Goal: Transaction & Acquisition: Download file/media

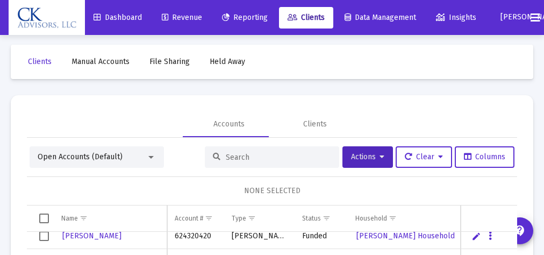
scroll to position [5, 0]
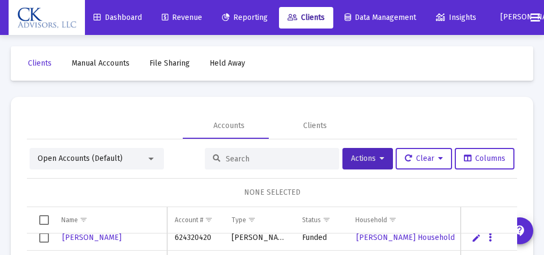
click at [260, 17] on span "Reporting" at bounding box center [245, 17] width 46 height 9
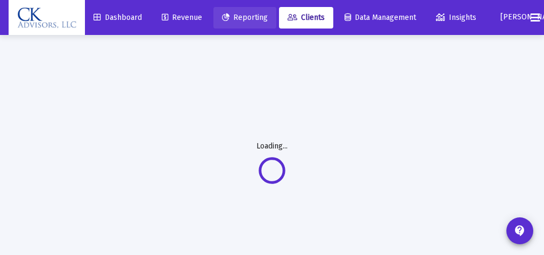
scroll to position [0, 0]
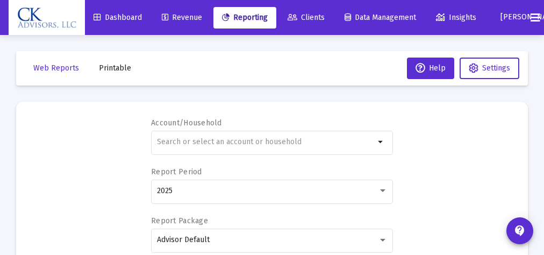
click at [118, 70] on span "Printable" at bounding box center [115, 67] width 32 height 9
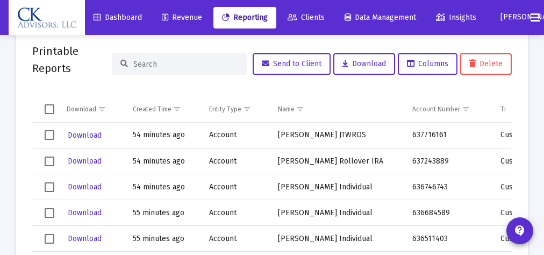
scroll to position [76, 0]
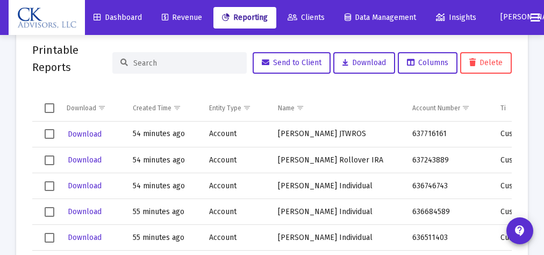
click at [47, 161] on span "Select row" at bounding box center [50, 160] width 10 height 10
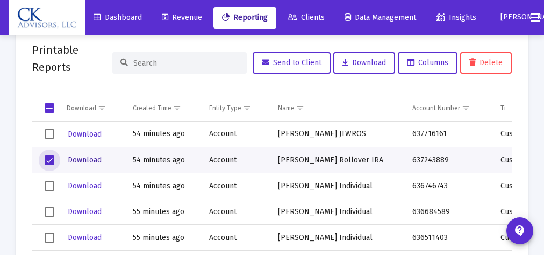
click at [85, 161] on span "Download" at bounding box center [85, 159] width 34 height 9
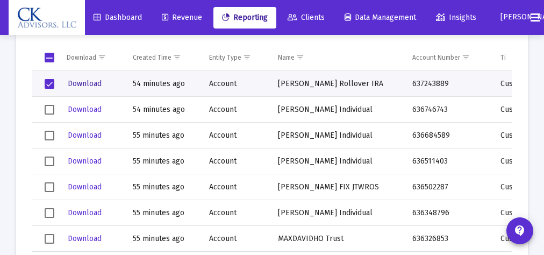
scroll to position [34, 0]
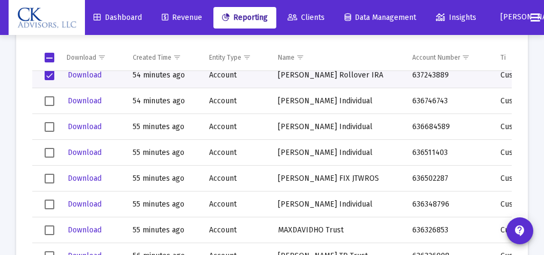
click at [46, 176] on span "Select row" at bounding box center [50, 179] width 10 height 10
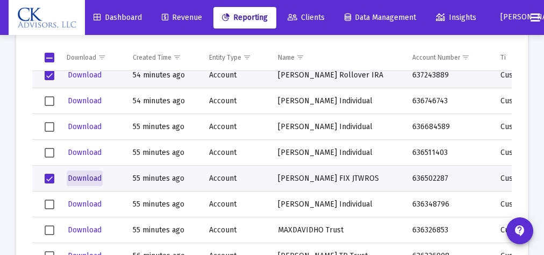
click at [89, 179] on span "Download" at bounding box center [85, 178] width 34 height 9
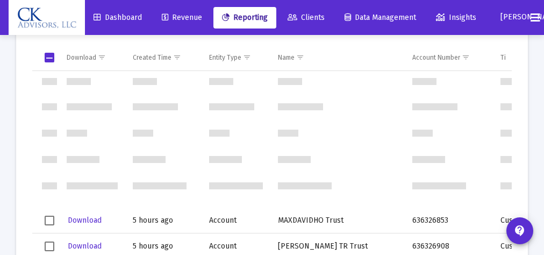
scroll to position [1315, 0]
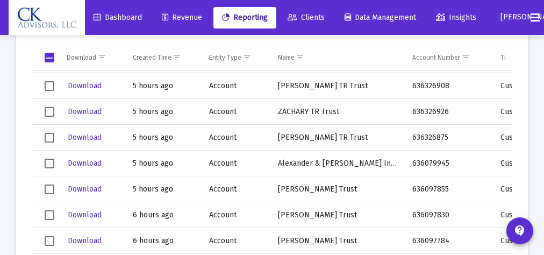
click at [52, 138] on span "Select row" at bounding box center [50, 138] width 10 height 10
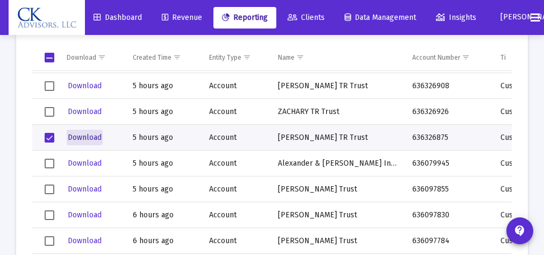
click at [83, 137] on span "Download" at bounding box center [85, 137] width 34 height 9
click at [49, 137] on span "Select row" at bounding box center [50, 138] width 10 height 10
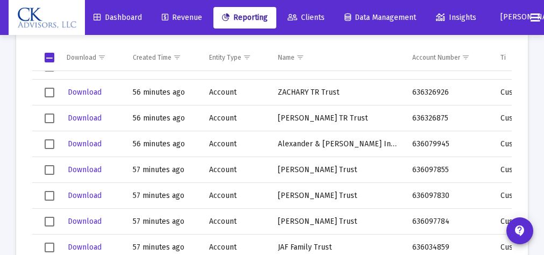
scroll to position [241, 0]
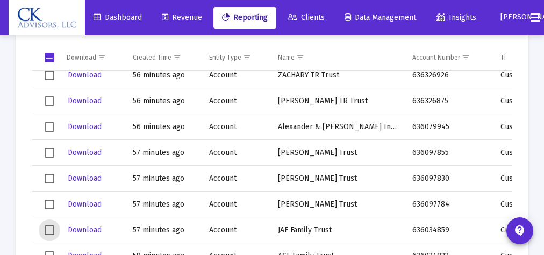
click at [47, 230] on span "Select row" at bounding box center [50, 230] width 10 height 10
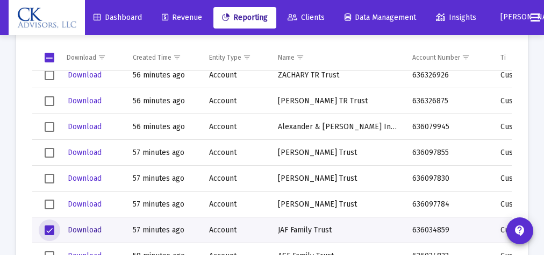
click at [77, 228] on span "Download" at bounding box center [85, 229] width 34 height 9
click at [89, 230] on span "Download" at bounding box center [85, 229] width 34 height 9
click at [50, 229] on span "Select row" at bounding box center [50, 230] width 10 height 10
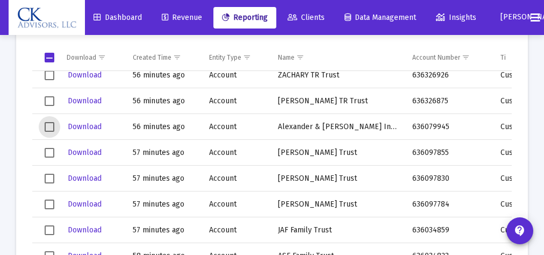
click at [51, 126] on span "Select row" at bounding box center [50, 127] width 10 height 10
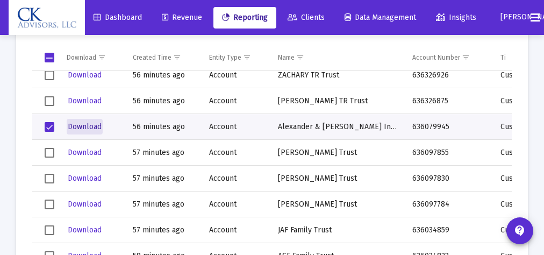
click at [79, 125] on span "Download" at bounding box center [85, 126] width 34 height 9
click at [49, 128] on span "Select row" at bounding box center [50, 127] width 10 height 10
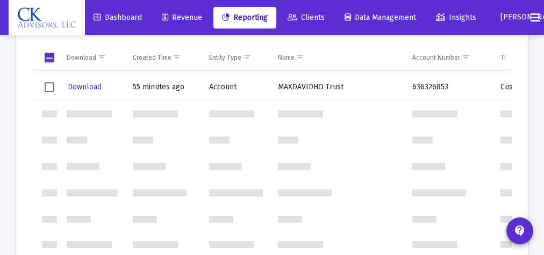
scroll to position [0, 0]
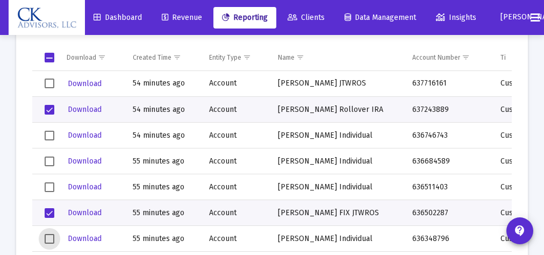
click at [49, 238] on span "Select row" at bounding box center [50, 239] width 10 height 10
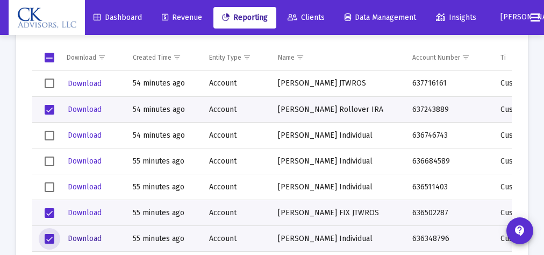
click at [79, 239] on span "Download" at bounding box center [85, 238] width 34 height 9
click at [48, 108] on span "Select row" at bounding box center [50, 110] width 10 height 10
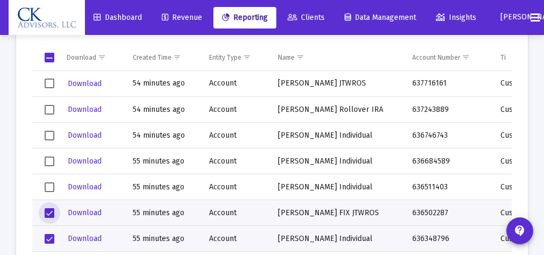
click at [47, 211] on span "Select row" at bounding box center [50, 213] width 10 height 10
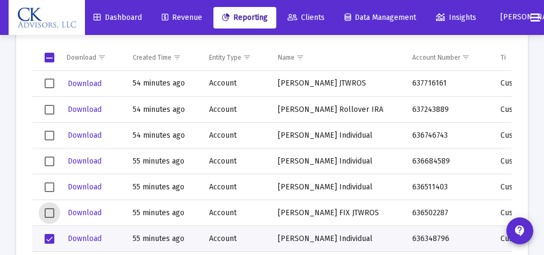
click at [49, 236] on span "Select row" at bounding box center [50, 239] width 10 height 10
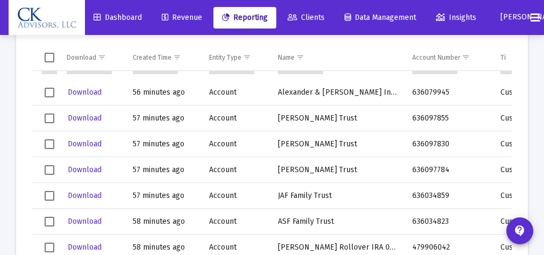
scroll to position [293, 0]
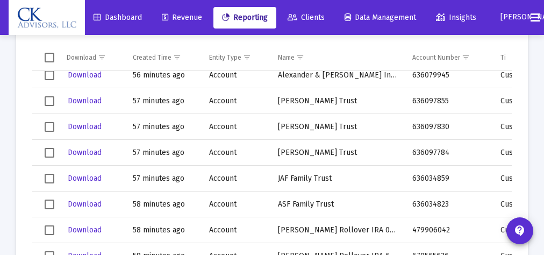
click at [47, 229] on span "Select row" at bounding box center [50, 230] width 10 height 10
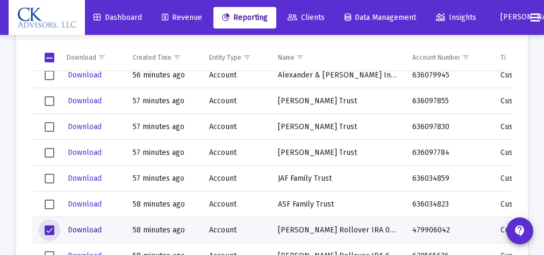
click at [84, 228] on span "Download" at bounding box center [85, 229] width 34 height 9
click at [51, 229] on span "Select row" at bounding box center [50, 230] width 10 height 10
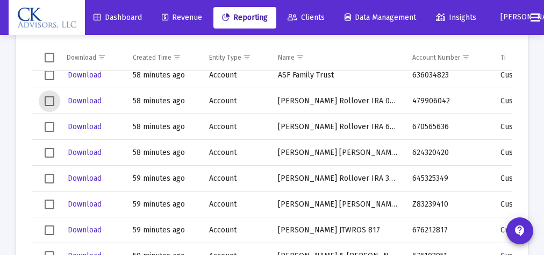
scroll to position [430, 0]
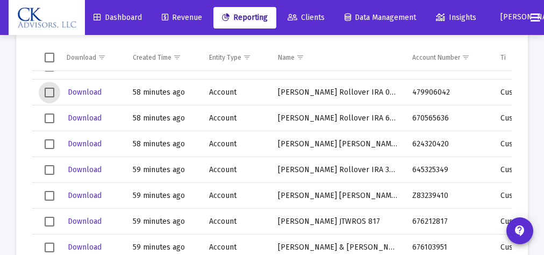
click at [48, 168] on span "Select row" at bounding box center [50, 170] width 10 height 10
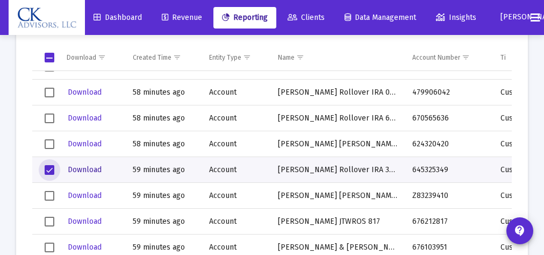
click at [82, 171] on span "Download" at bounding box center [85, 169] width 34 height 9
click at [47, 168] on span "Select row" at bounding box center [50, 170] width 10 height 10
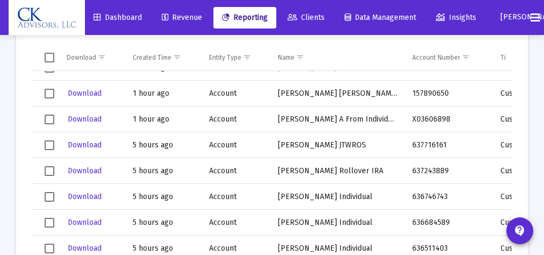
scroll to position [1067, 0]
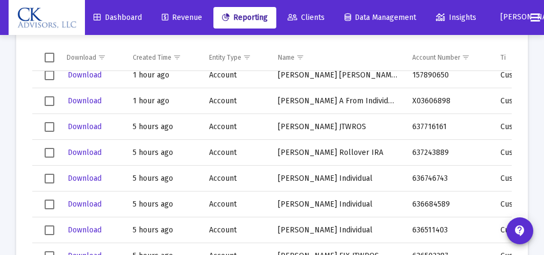
click at [49, 176] on span "Select row" at bounding box center [50, 179] width 10 height 10
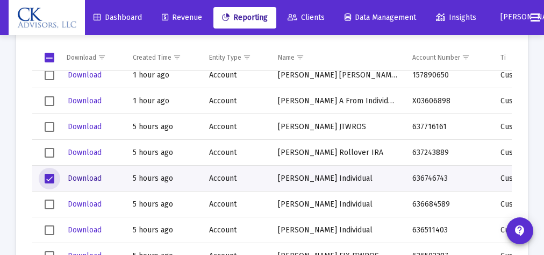
click at [84, 179] on span "Download" at bounding box center [85, 178] width 34 height 9
